Goal: Task Accomplishment & Management: Use online tool/utility

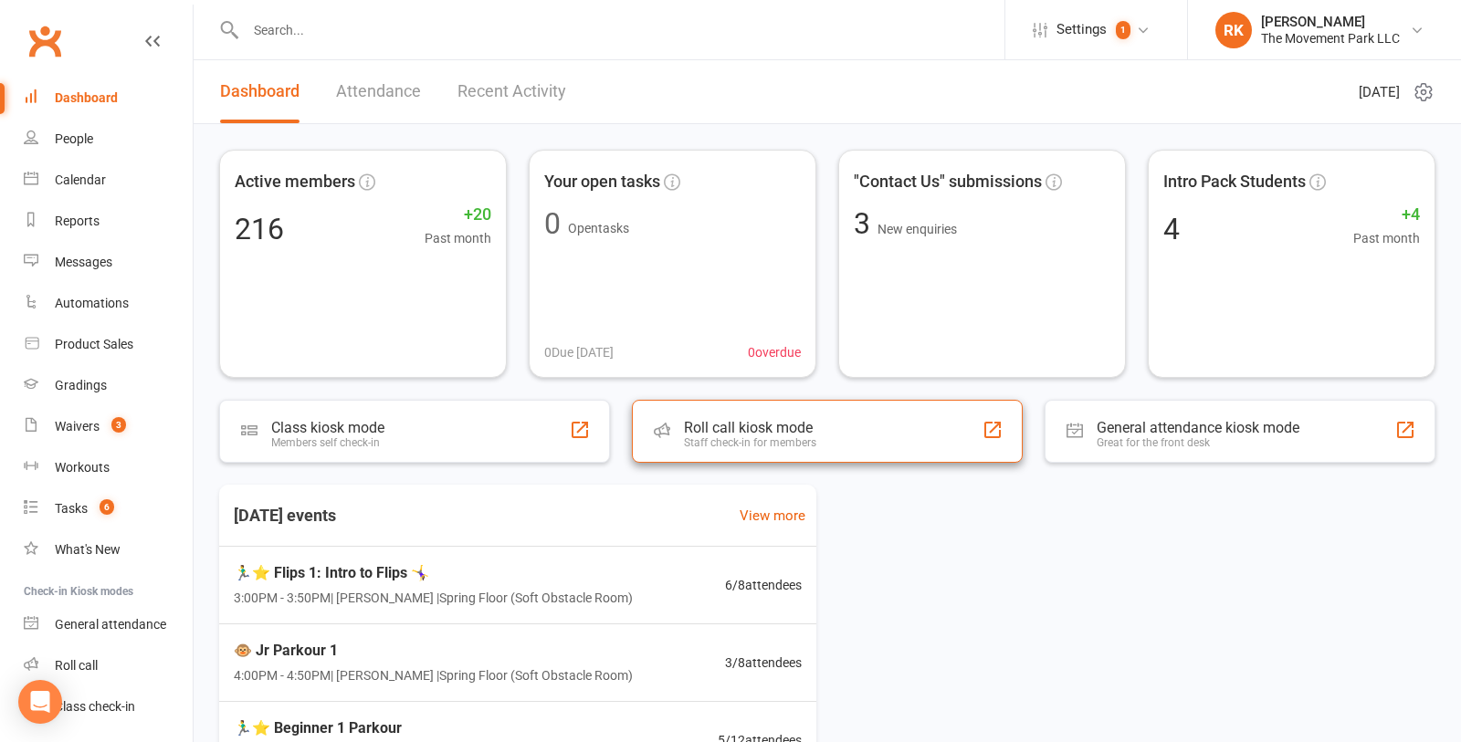
click at [828, 449] on div "Roll call kiosk mode Staff check-in for members" at bounding box center [827, 431] width 391 height 63
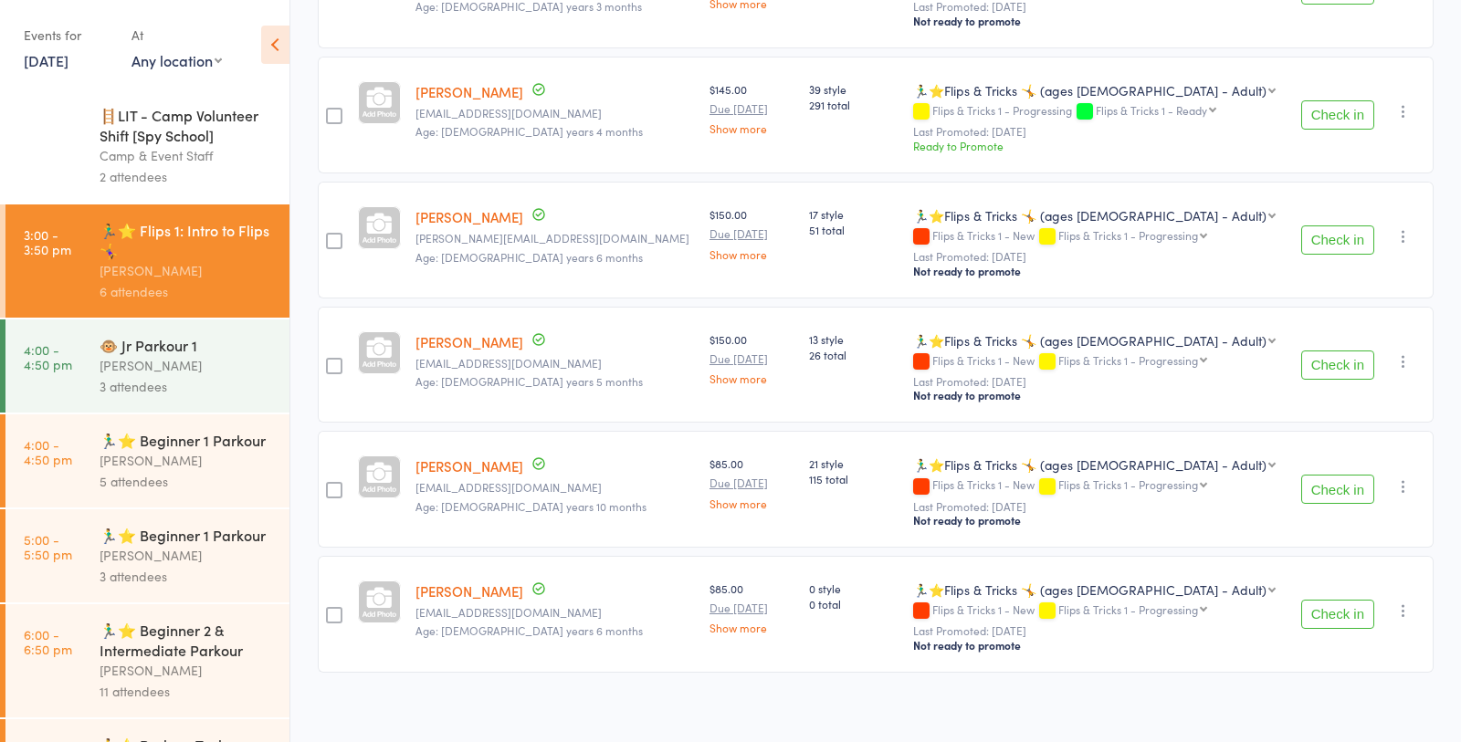
scroll to position [376, 0]
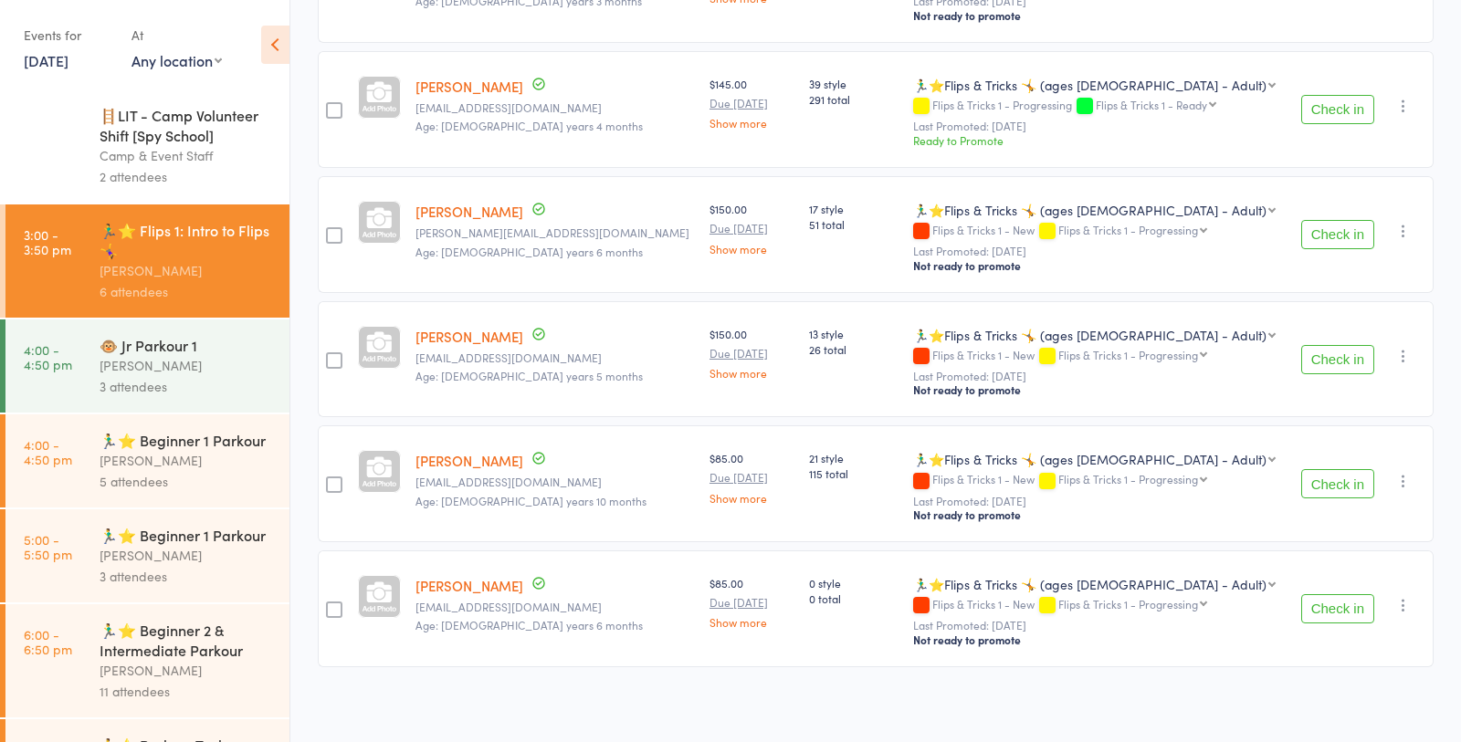
click at [166, 366] on div "[PERSON_NAME]" at bounding box center [187, 365] width 174 height 21
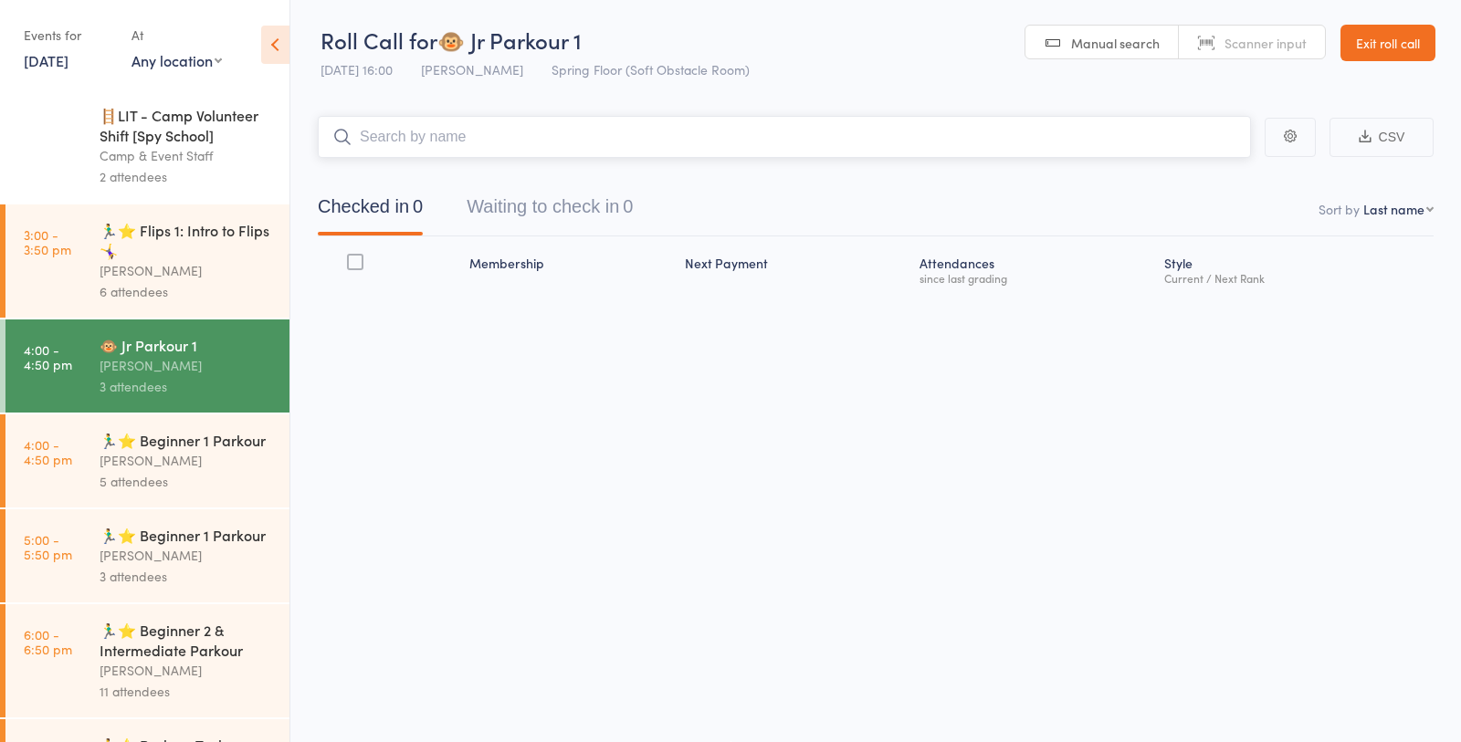
scroll to position [1, 0]
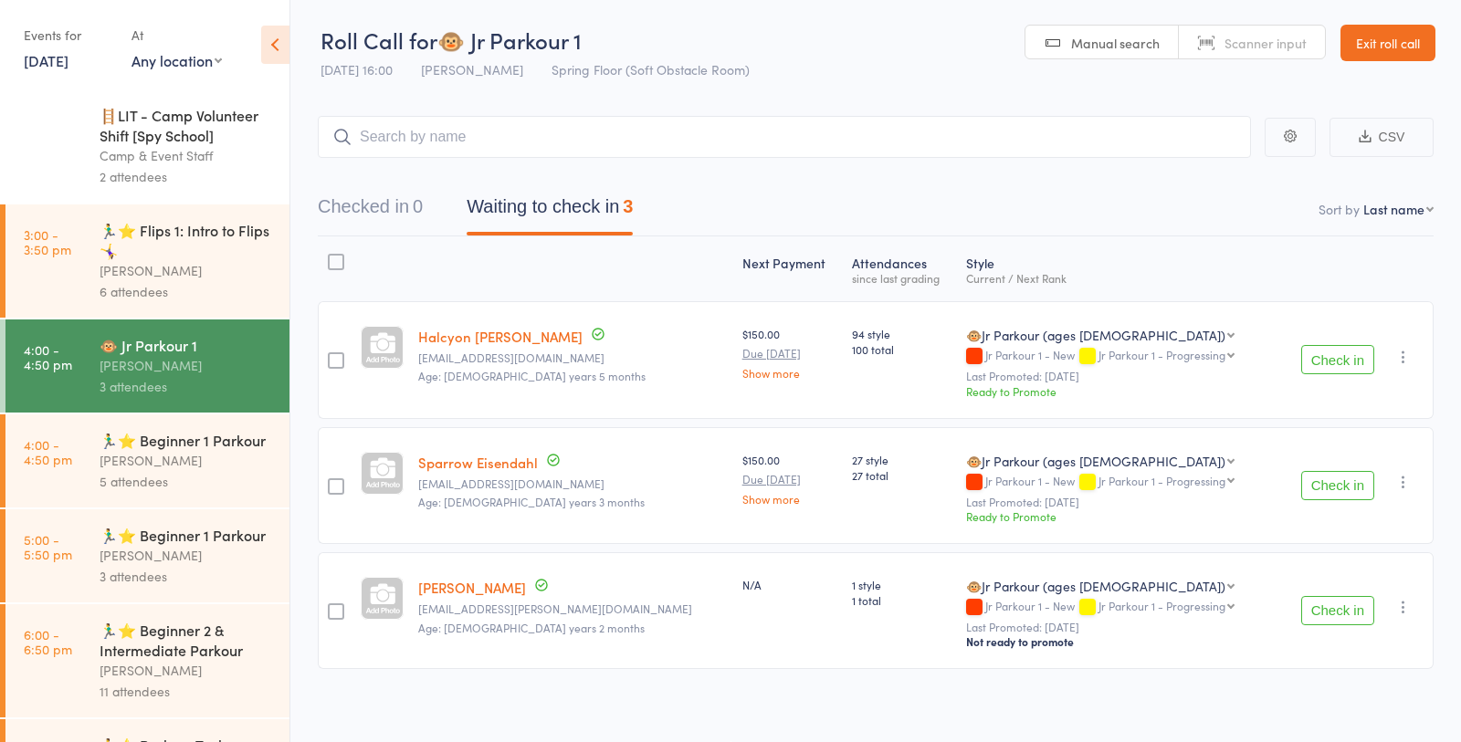
click at [172, 552] on div "[PERSON_NAME]" at bounding box center [187, 555] width 174 height 21
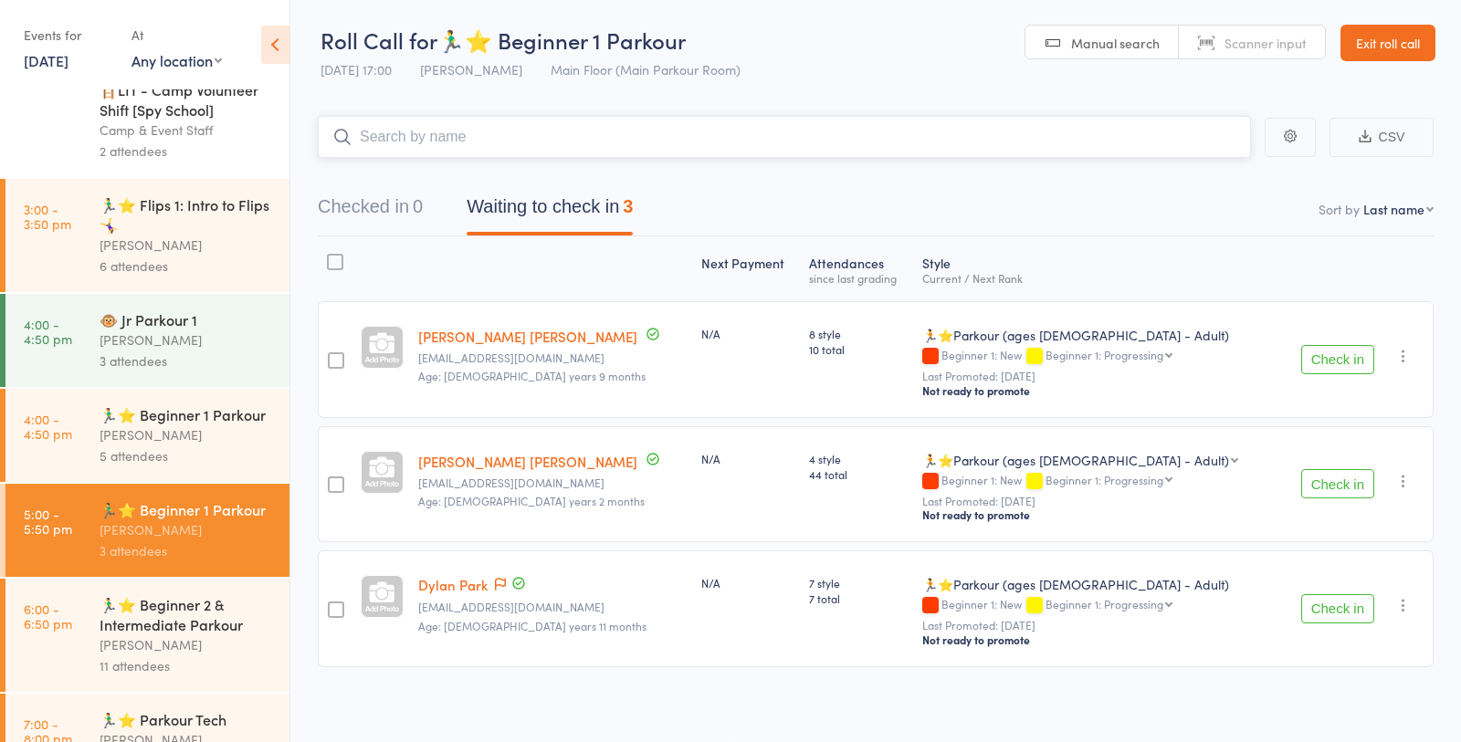
scroll to position [175, 0]
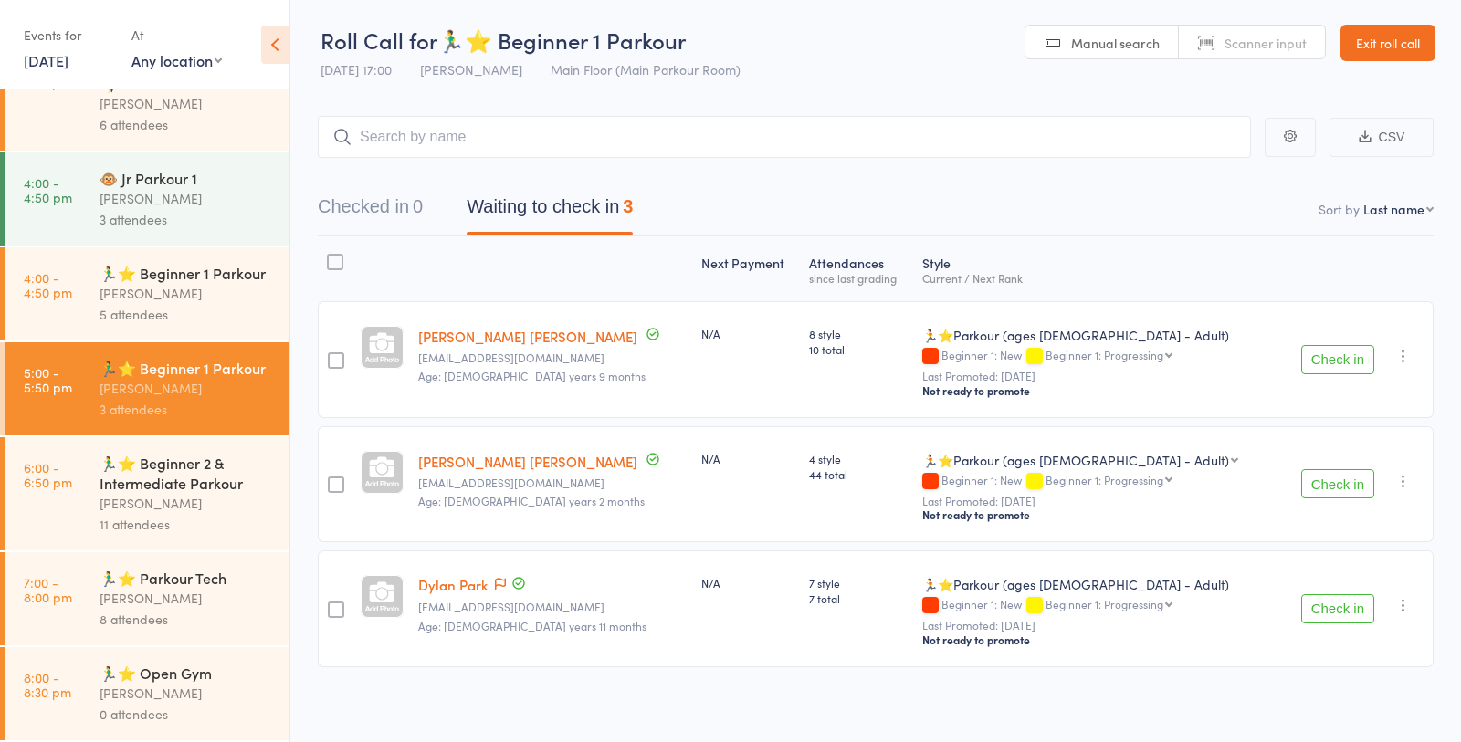
click at [157, 465] on div "🏃‍♂️⭐ Beginner 2 & Intermediate Parkour" at bounding box center [187, 473] width 174 height 40
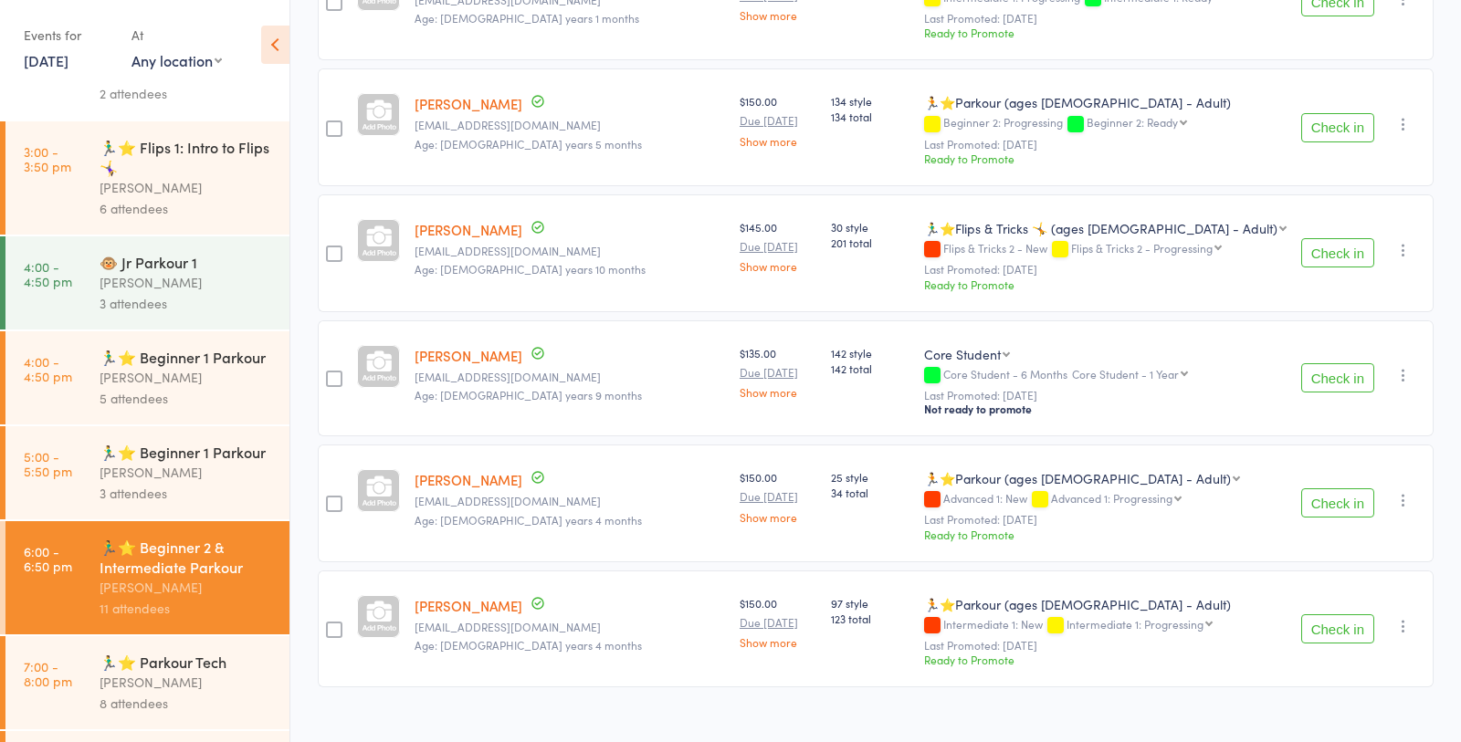
scroll to position [175, 0]
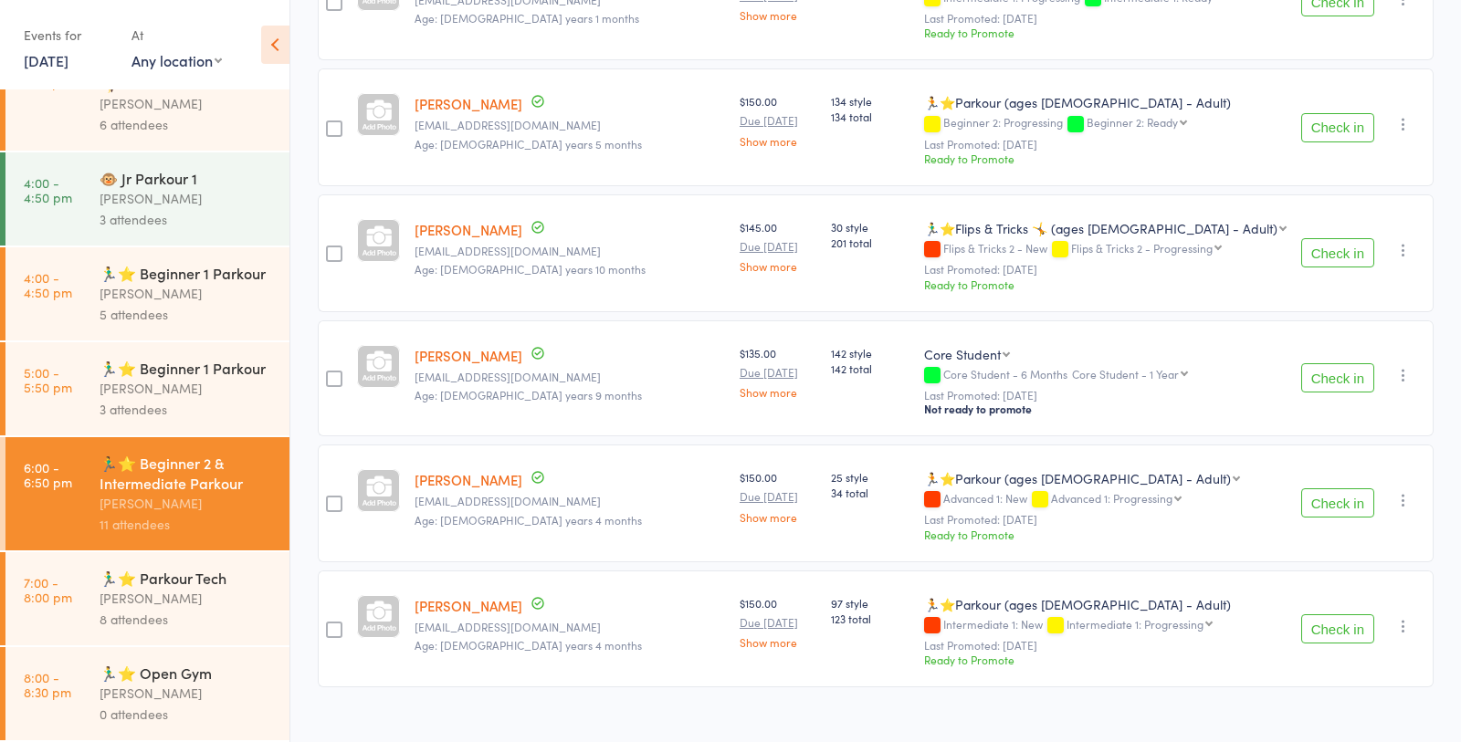
click at [150, 603] on div "[PERSON_NAME]" at bounding box center [187, 598] width 174 height 21
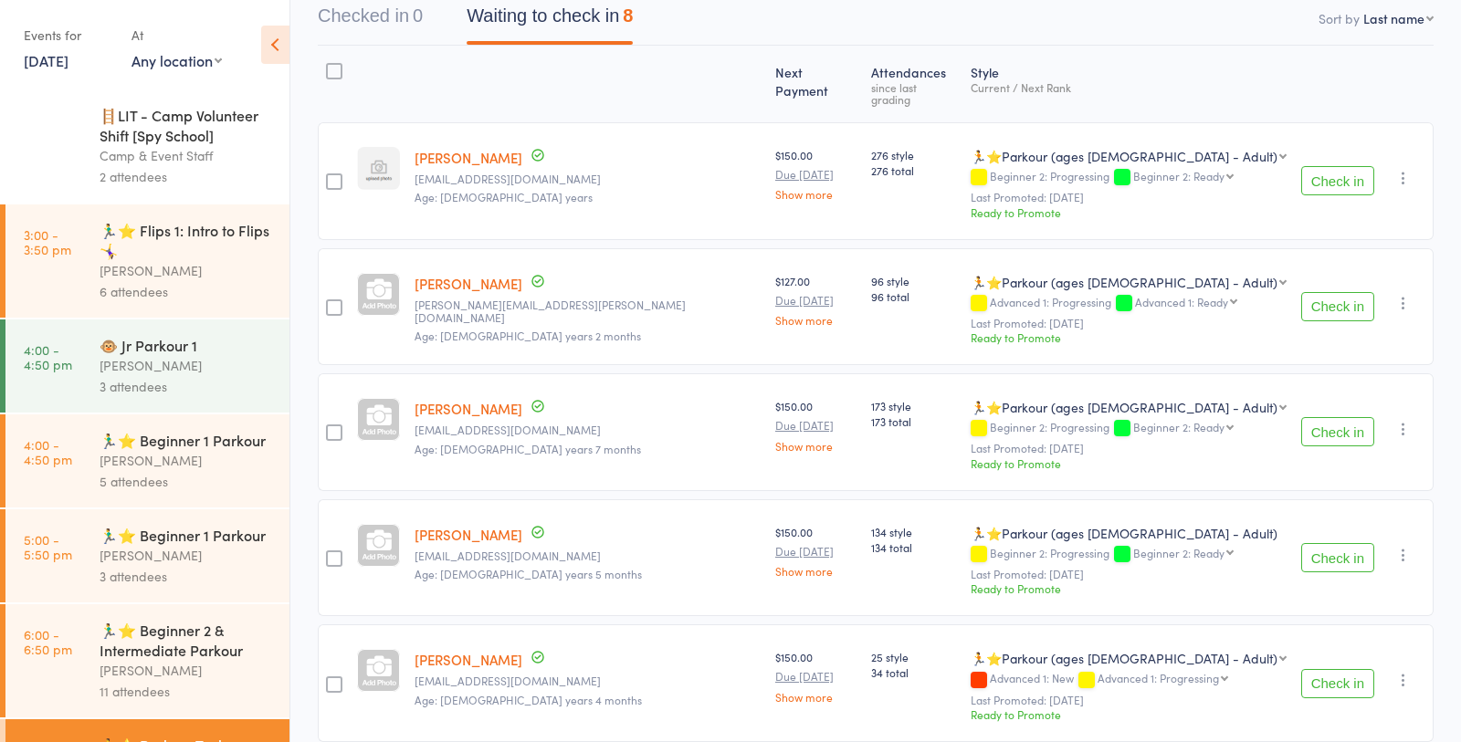
scroll to position [185, 0]
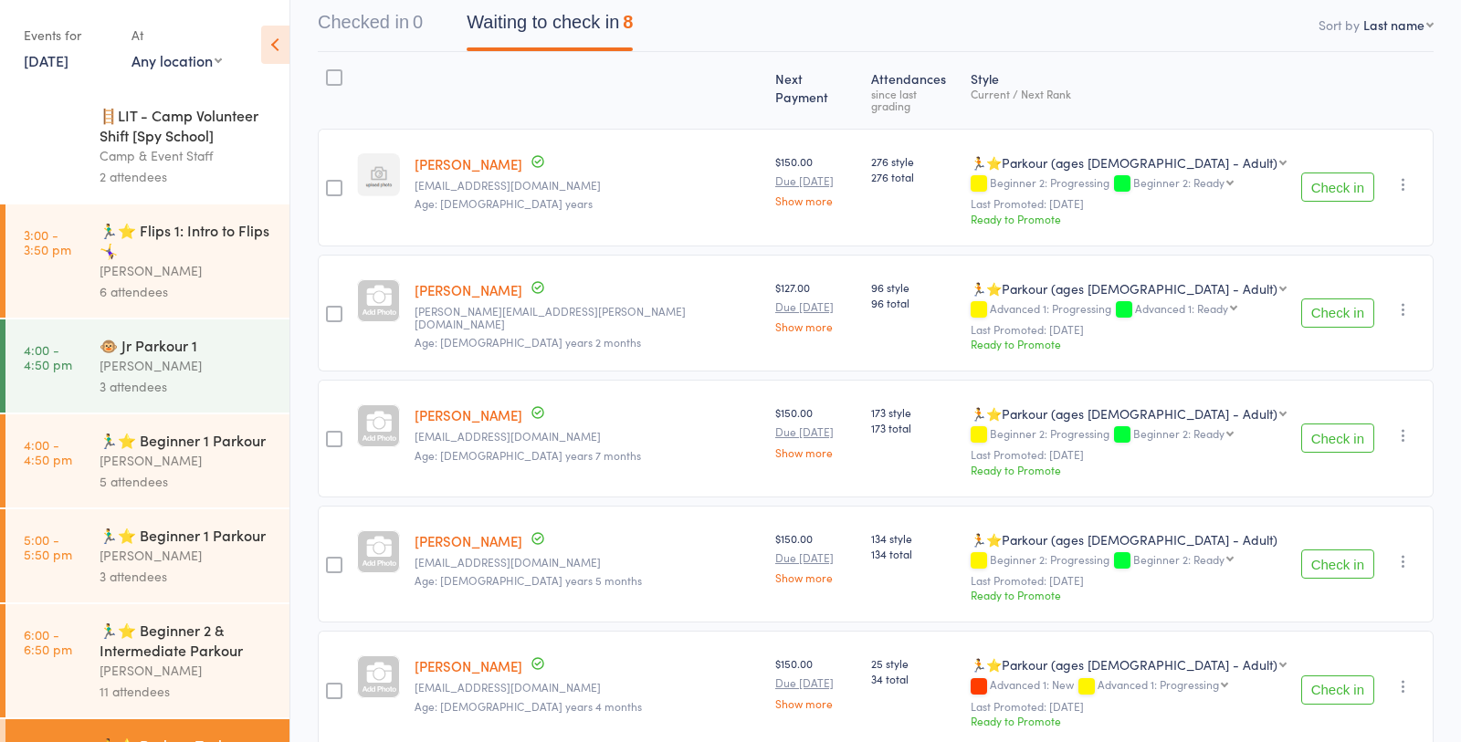
click at [196, 551] on div "[PERSON_NAME]" at bounding box center [187, 555] width 174 height 21
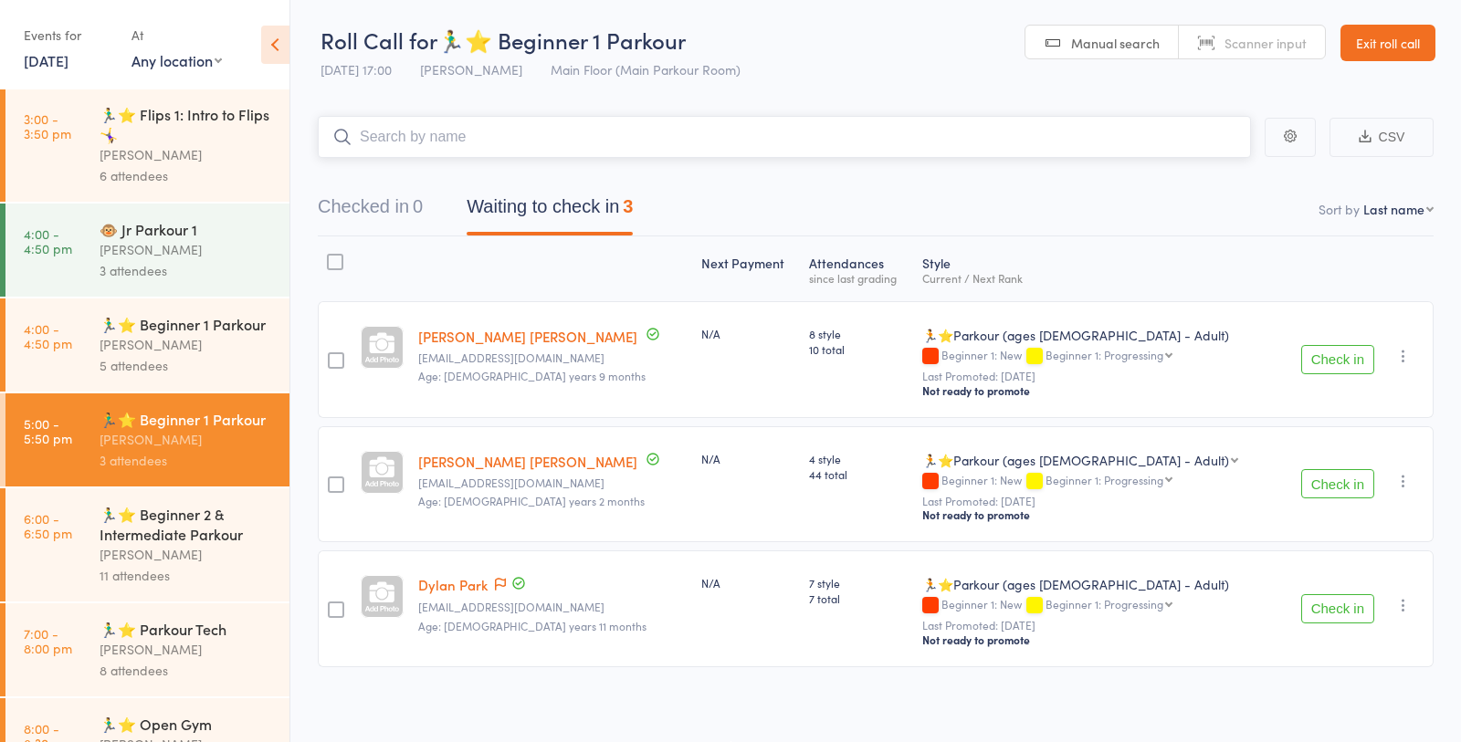
scroll to position [175, 0]
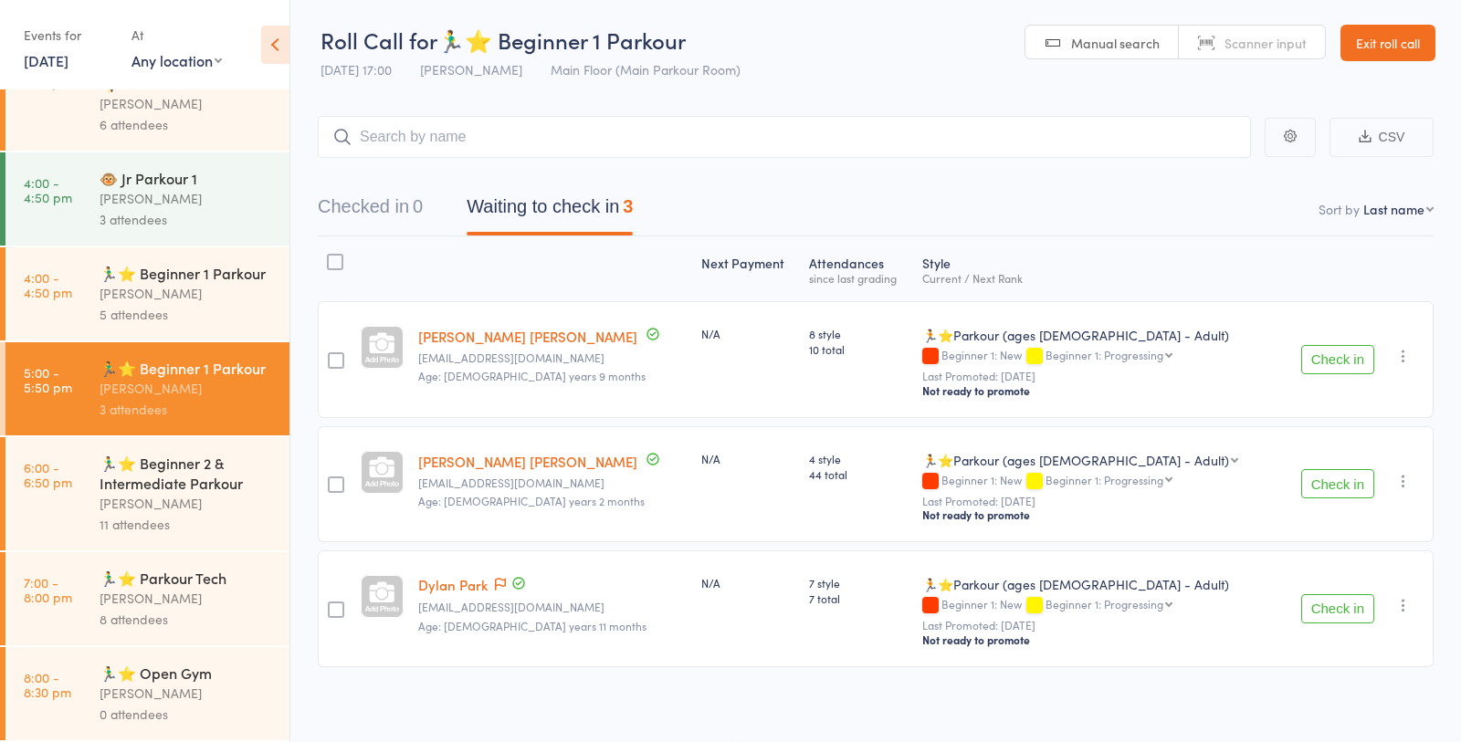
click at [183, 203] on div "[PERSON_NAME]" at bounding box center [187, 198] width 174 height 21
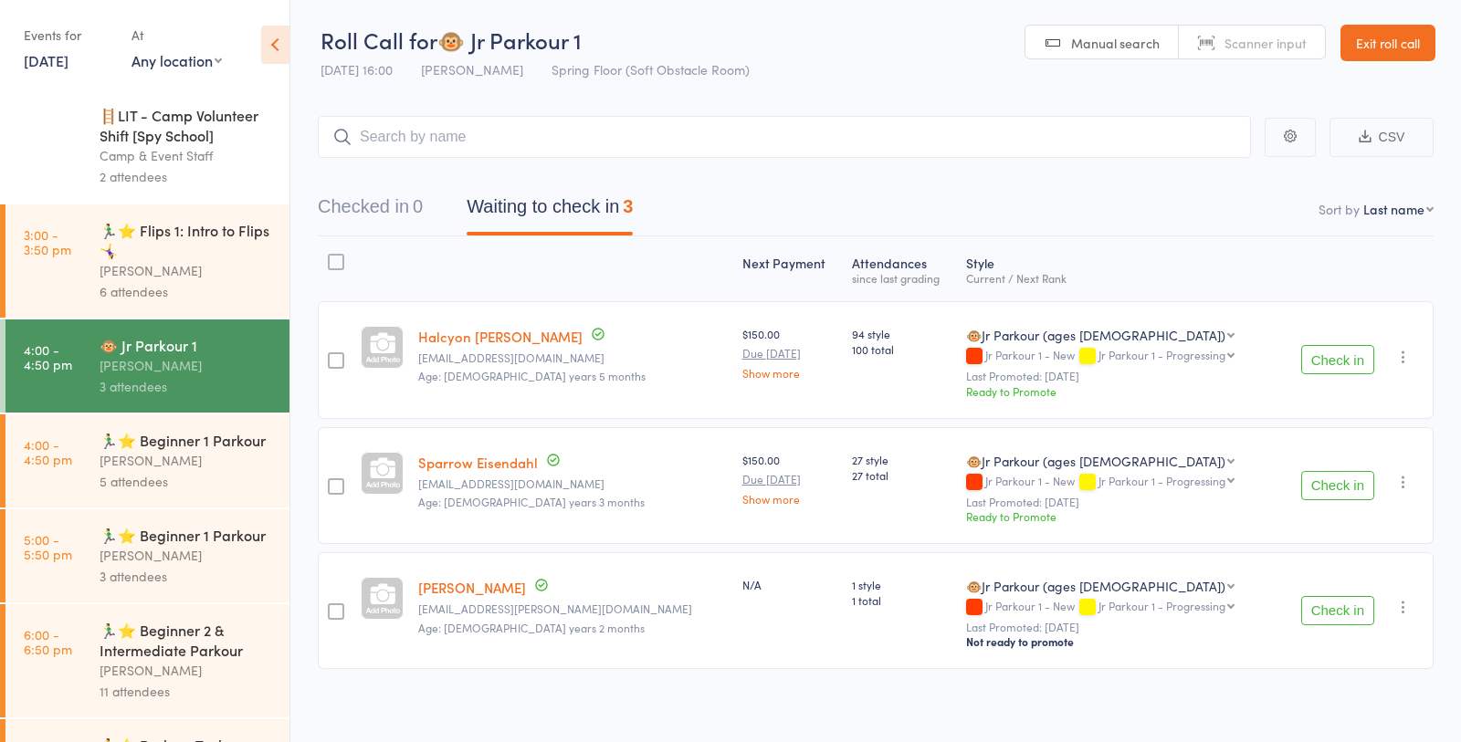
click at [165, 294] on div "6 attendees" at bounding box center [187, 291] width 174 height 21
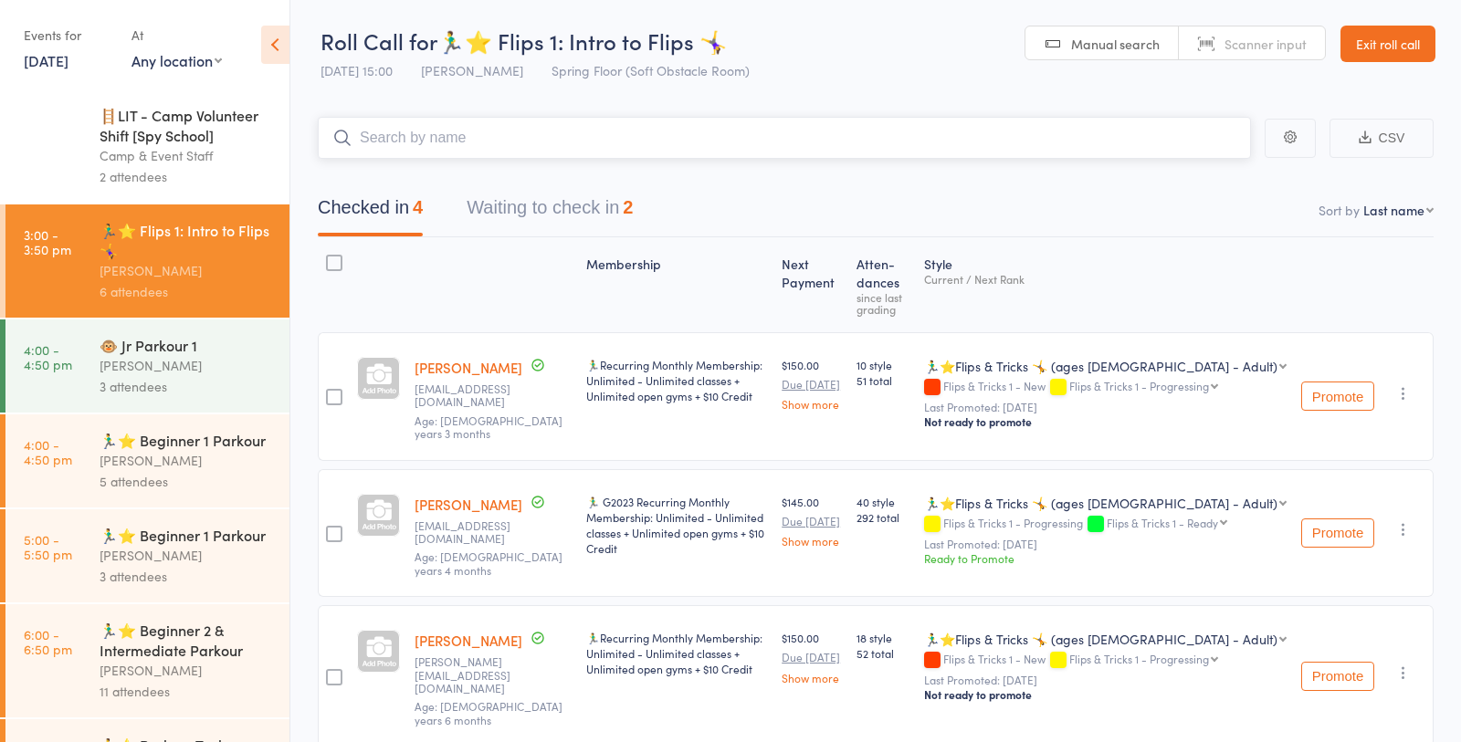
click at [600, 205] on button "Waiting to check in 2" at bounding box center [550, 212] width 166 height 48
